Goal: Information Seeking & Learning: Learn about a topic

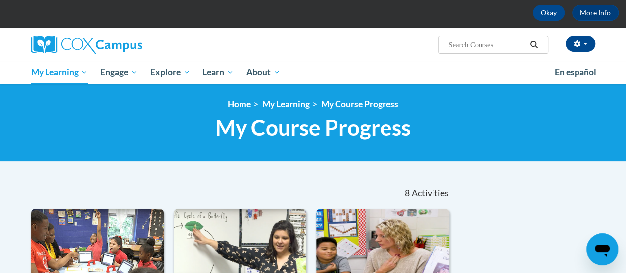
scroll to position [46, 0]
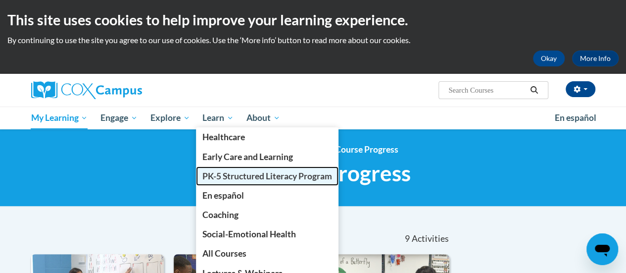
click at [221, 177] on span "PK-5 Structured Literacy Program" at bounding box center [267, 176] width 130 height 10
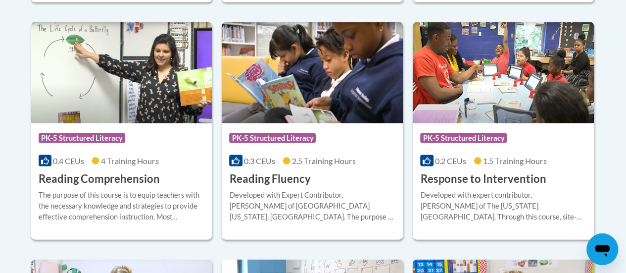
scroll to position [1012, 0]
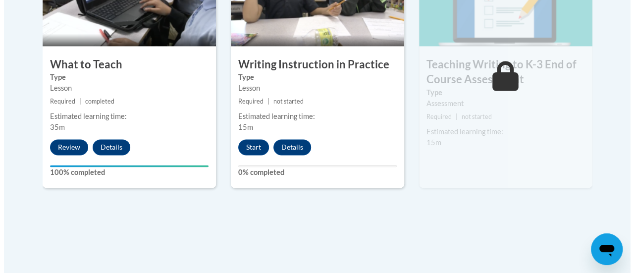
scroll to position [653, 0]
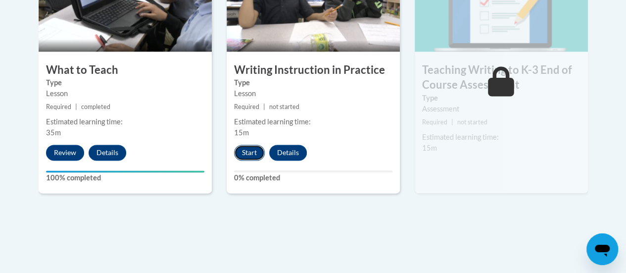
click at [245, 153] on button "Start" at bounding box center [249, 153] width 31 height 16
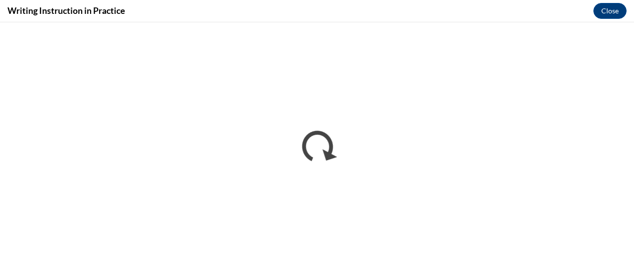
scroll to position [0, 0]
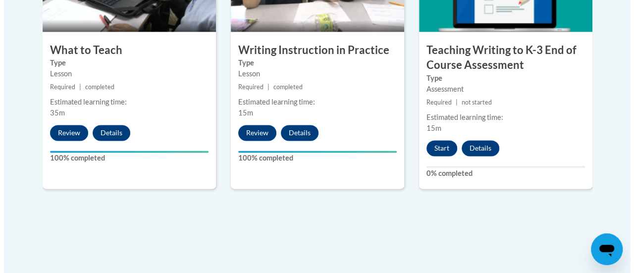
scroll to position [666, 0]
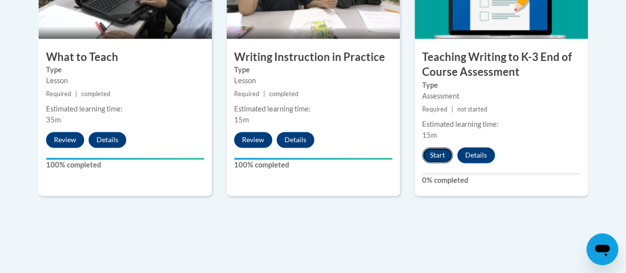
click at [438, 157] on button "Start" at bounding box center [437, 155] width 31 height 16
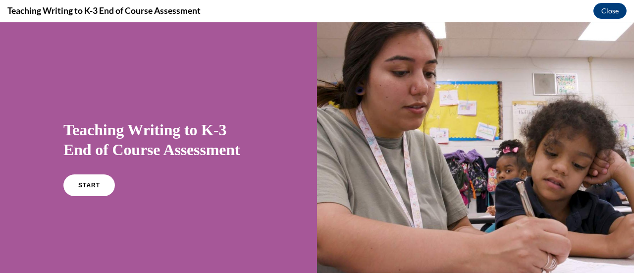
scroll to position [0, 0]
click at [78, 188] on link "START" at bounding box center [89, 185] width 54 height 23
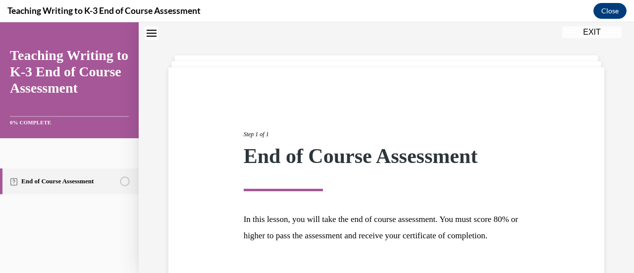
scroll to position [116, 0]
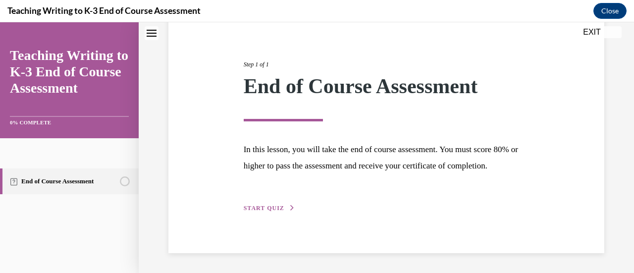
click at [280, 206] on span "START QUIZ" at bounding box center [264, 207] width 41 height 7
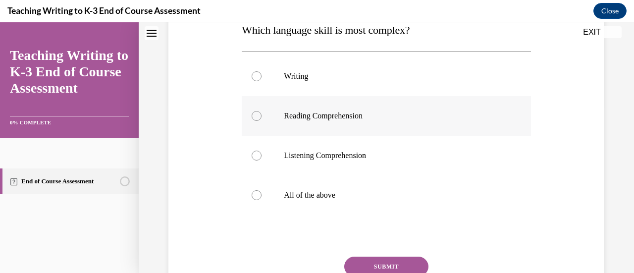
scroll to position [169, 0]
click at [411, 192] on p "All of the above" at bounding box center [395, 195] width 222 height 10
click at [261, 192] on input "All of the above" at bounding box center [256, 195] width 10 height 10
radio input "true"
click at [402, 262] on button "SUBMIT" at bounding box center [386, 266] width 84 height 20
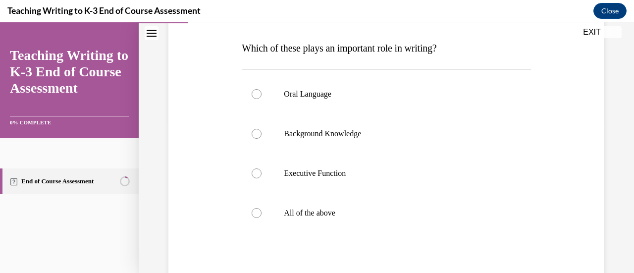
scroll to position [151, 0]
click at [372, 206] on label "All of the above" at bounding box center [386, 213] width 289 height 40
click at [261, 208] on input "All of the above" at bounding box center [256, 213] width 10 height 10
radio input "true"
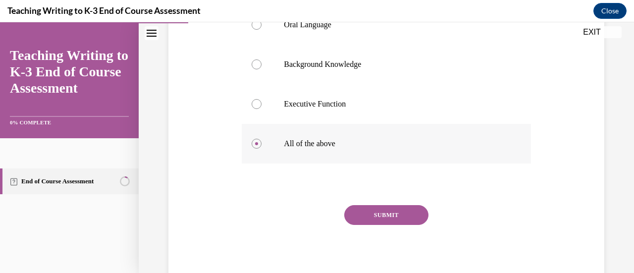
scroll to position [222, 0]
click at [372, 206] on button "SUBMIT" at bounding box center [386, 214] width 84 height 20
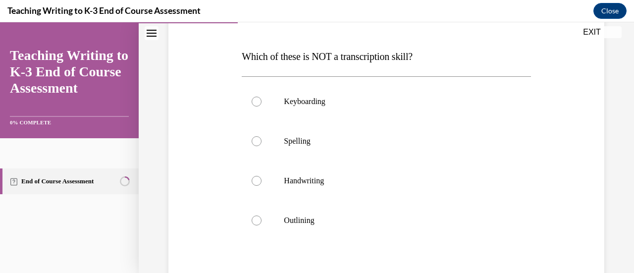
scroll to position [149, 0]
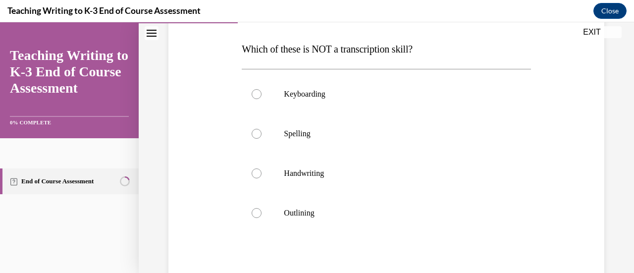
click at [372, 206] on label "Outlining" at bounding box center [386, 213] width 289 height 40
click at [261, 208] on input "Outlining" at bounding box center [256, 213] width 10 height 10
radio input "true"
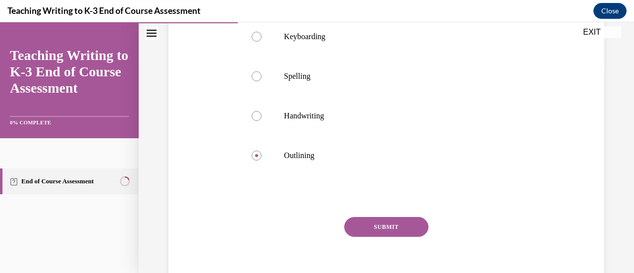
click at [371, 223] on button "SUBMIT" at bounding box center [386, 227] width 84 height 20
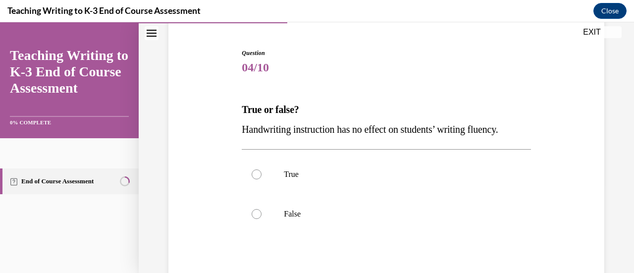
scroll to position [94, 0]
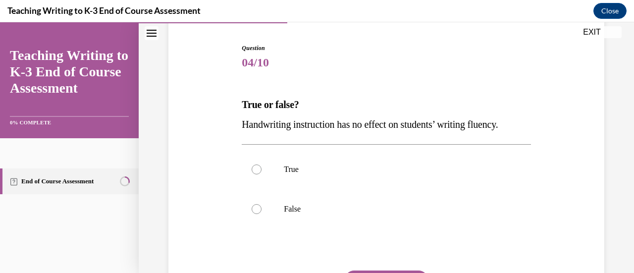
click at [371, 223] on label "False" at bounding box center [386, 209] width 289 height 40
click at [261, 214] on input "False" at bounding box center [256, 209] width 10 height 10
radio input "true"
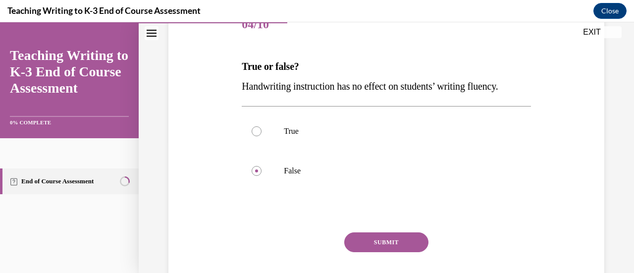
scroll to position [133, 0]
click at [371, 235] on button "SUBMIT" at bounding box center [386, 242] width 84 height 20
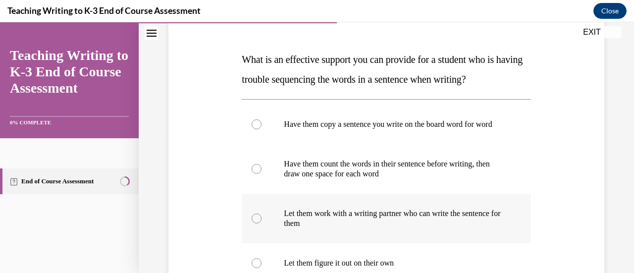
scroll to position [138, 0]
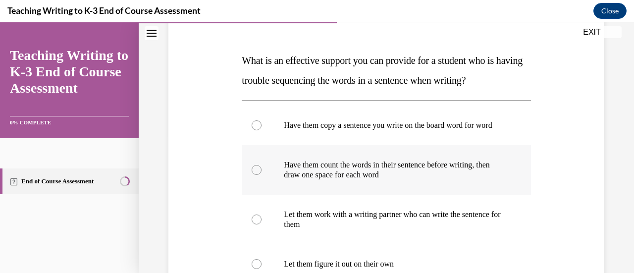
click at [380, 176] on p "Have them count the words in their sentence before writing, then draw one space…" at bounding box center [395, 170] width 222 height 20
click at [261, 175] on input "Have them count the words in their sentence before writing, then draw one space…" at bounding box center [256, 170] width 10 height 10
radio input "true"
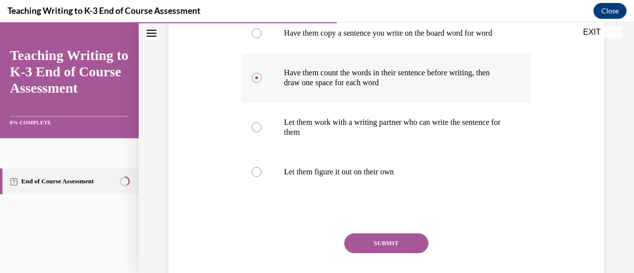
scroll to position [232, 0]
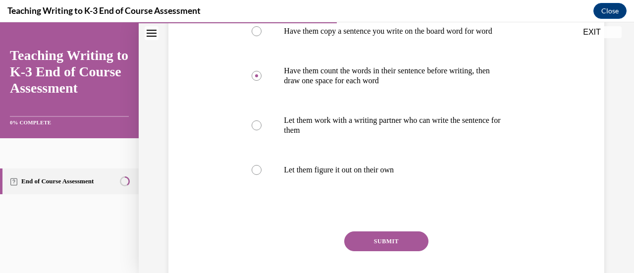
click at [377, 249] on button "SUBMIT" at bounding box center [386, 241] width 84 height 20
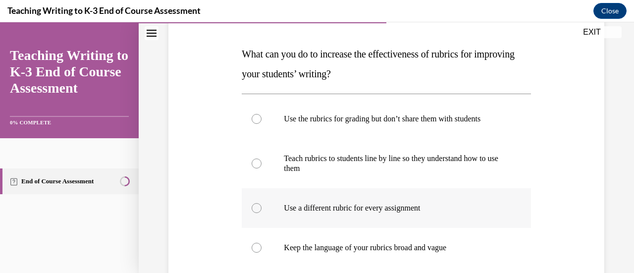
scroll to position [144, 0]
click at [402, 181] on label "Teach rubrics to students line by line so they understand how to use them" at bounding box center [386, 163] width 289 height 49
click at [261, 169] on input "Teach rubrics to students line by line so they understand how to use them" at bounding box center [256, 164] width 10 height 10
radio input "true"
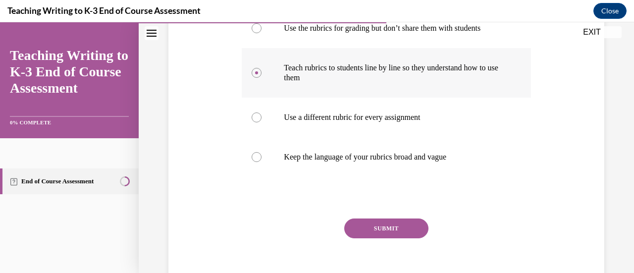
scroll to position [236, 0]
click at [394, 220] on button "SUBMIT" at bounding box center [386, 228] width 84 height 20
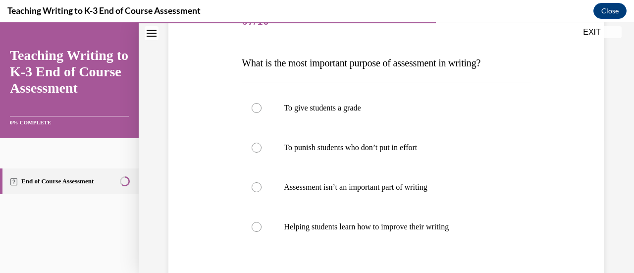
scroll to position [141, 0]
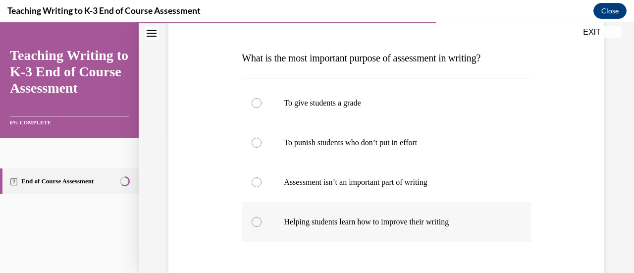
click at [392, 215] on label "Helping students learn how to improve their writing" at bounding box center [386, 222] width 289 height 40
click at [261, 217] on input "Helping students learn how to improve their writing" at bounding box center [256, 222] width 10 height 10
radio input "true"
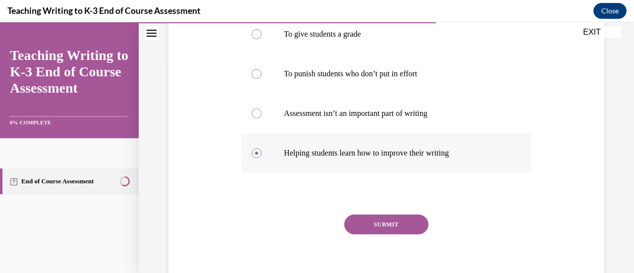
scroll to position [233, 0]
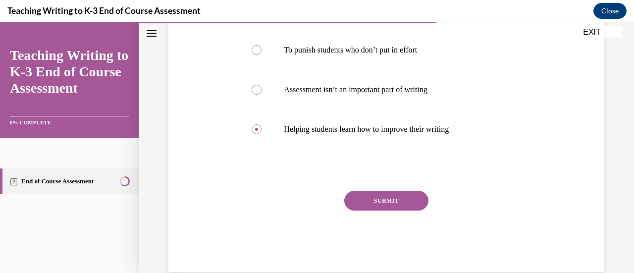
click at [388, 202] on button "SUBMIT" at bounding box center [386, 201] width 84 height 20
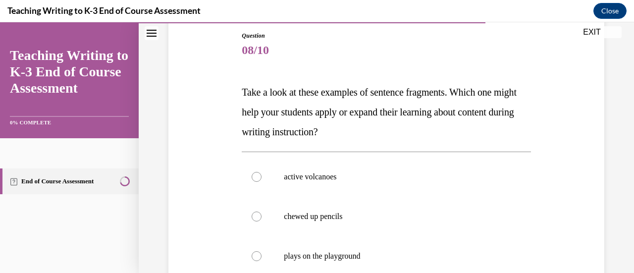
scroll to position [106, 0]
click at [401, 213] on p "chewed up pencils" at bounding box center [395, 217] width 222 height 10
click at [261, 213] on input "chewed up pencils" at bounding box center [256, 217] width 10 height 10
radio input "true"
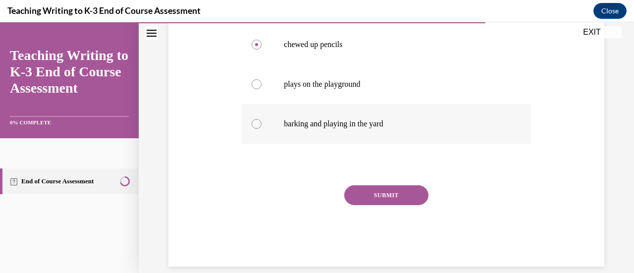
scroll to position [291, 0]
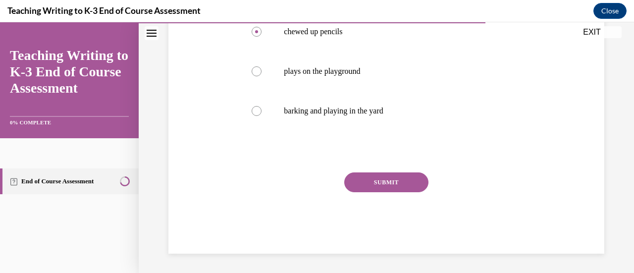
click at [387, 183] on button "SUBMIT" at bounding box center [386, 182] width 84 height 20
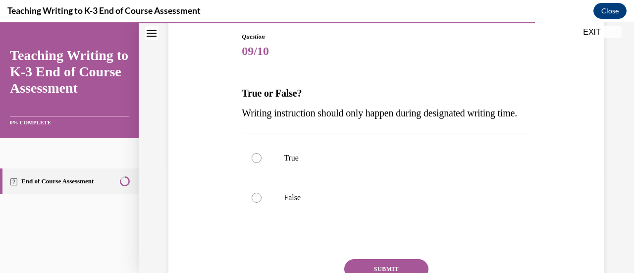
scroll to position [107, 0]
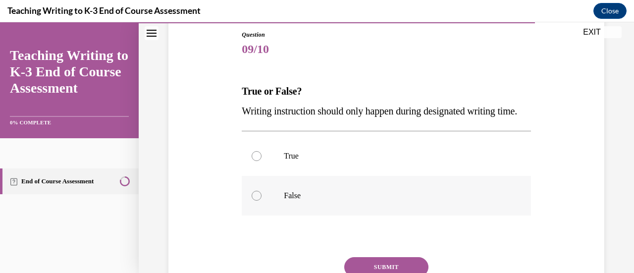
click at [354, 200] on p "False" at bounding box center [395, 196] width 222 height 10
click at [261, 200] on input "False" at bounding box center [256, 196] width 10 height 10
radio input "true"
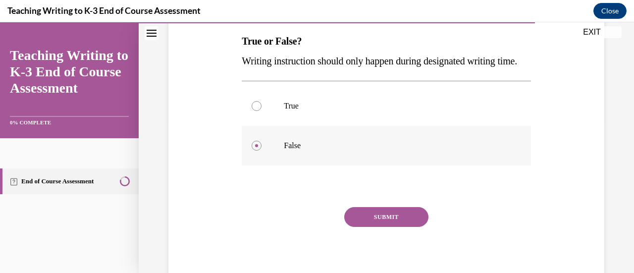
scroll to position [158, 0]
click at [366, 226] on button "SUBMIT" at bounding box center [386, 216] width 84 height 20
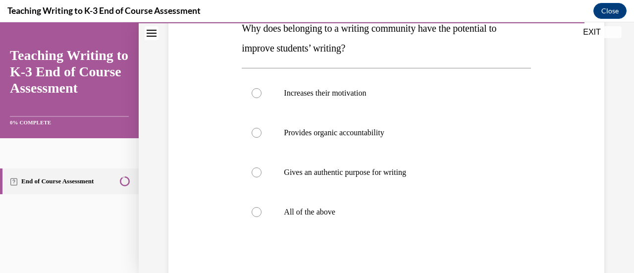
scroll to position [173, 0]
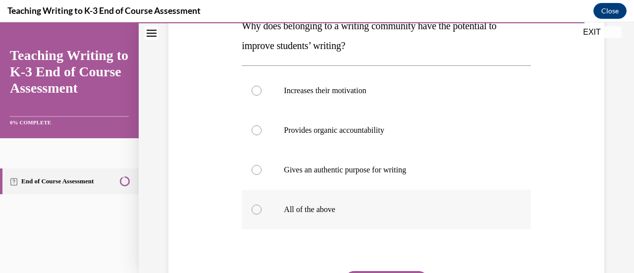
click at [364, 215] on label "All of the above" at bounding box center [386, 210] width 289 height 40
click at [261, 214] on input "All of the above" at bounding box center [256, 209] width 10 height 10
radio input "true"
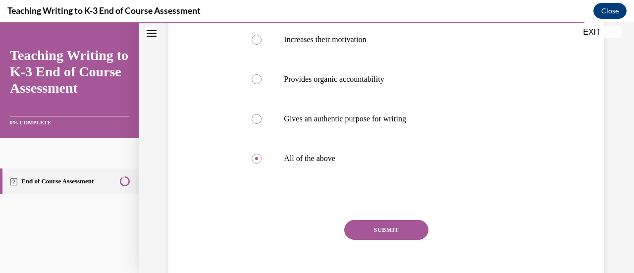
click at [369, 224] on button "SUBMIT" at bounding box center [386, 230] width 84 height 20
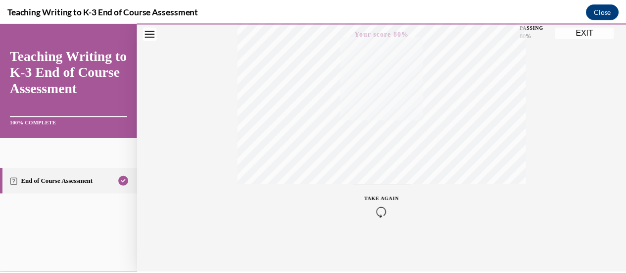
scroll to position [0, 0]
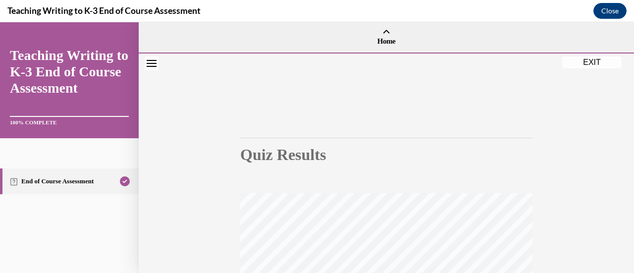
click at [577, 65] on button "EXIT" at bounding box center [591, 62] width 59 height 12
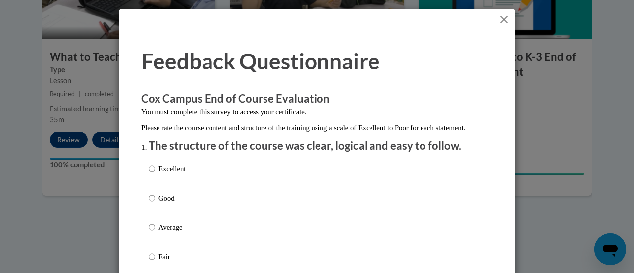
click at [502, 17] on button "Close" at bounding box center [503, 19] width 12 height 12
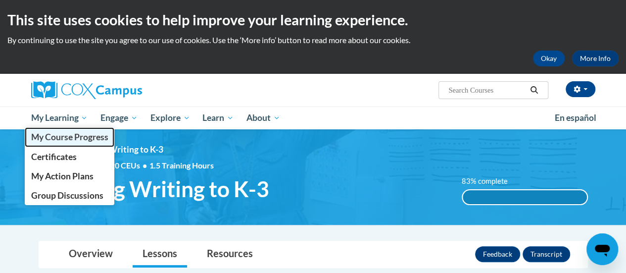
click at [59, 128] on link "My Course Progress" at bounding box center [70, 136] width 90 height 19
